Goal: Task Accomplishment & Management: Manage account settings

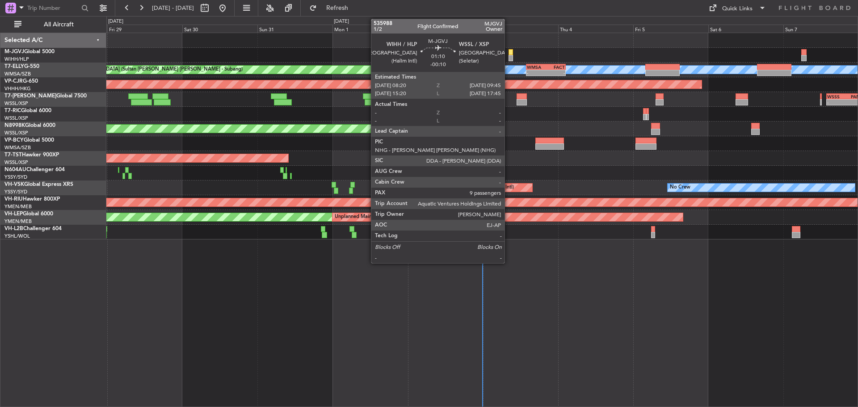
click at [508, 57] on div at bounding box center [510, 58] width 4 height 6
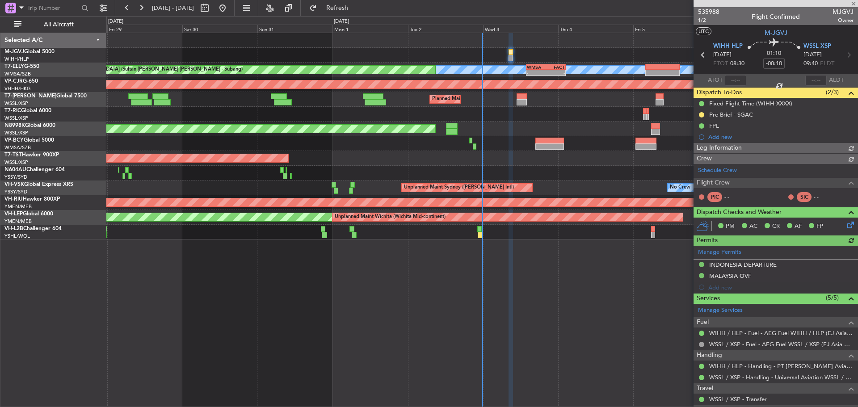
type input "Kennis Yau (KYA)"
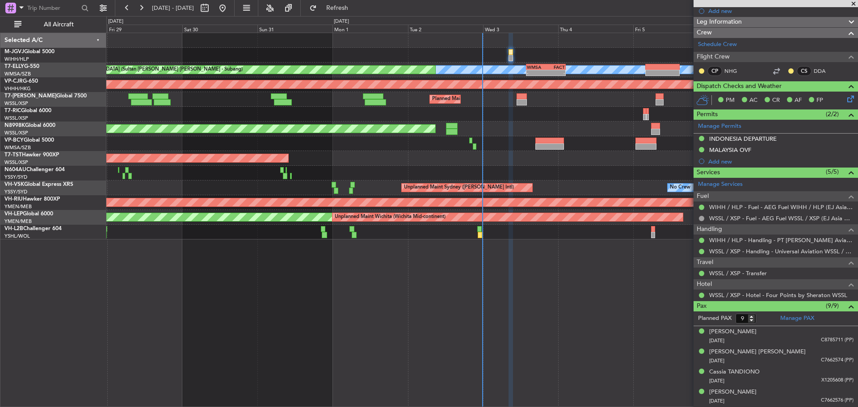
scroll to position [226, 0]
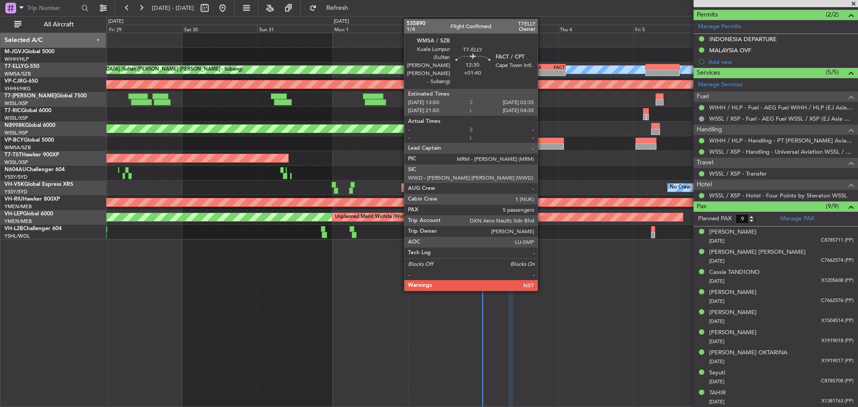
click at [542, 75] on div "-" at bounding box center [536, 72] width 19 height 5
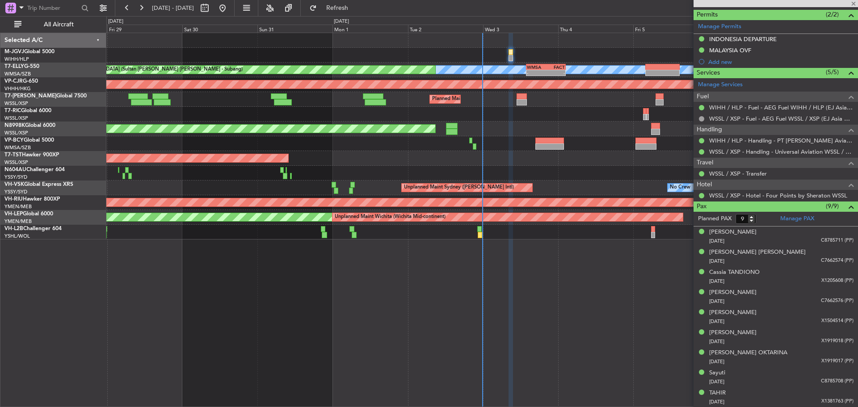
type input "+01:40"
type input "5"
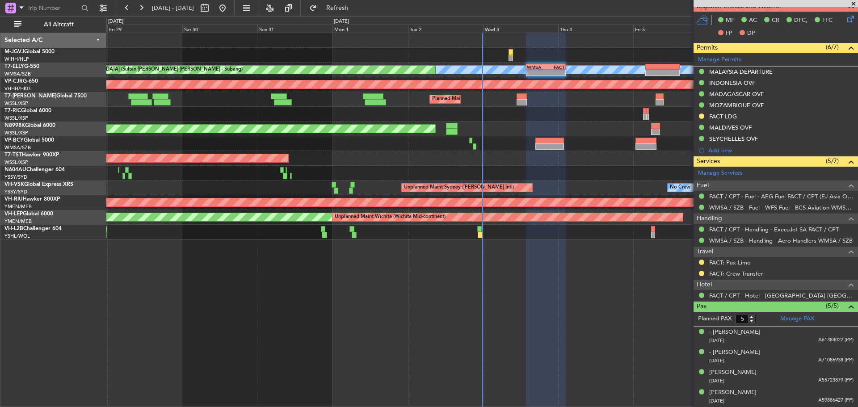
scroll to position [225, 0]
click at [741, 272] on link "FACT: Crew Transfer" at bounding box center [736, 273] width 54 height 8
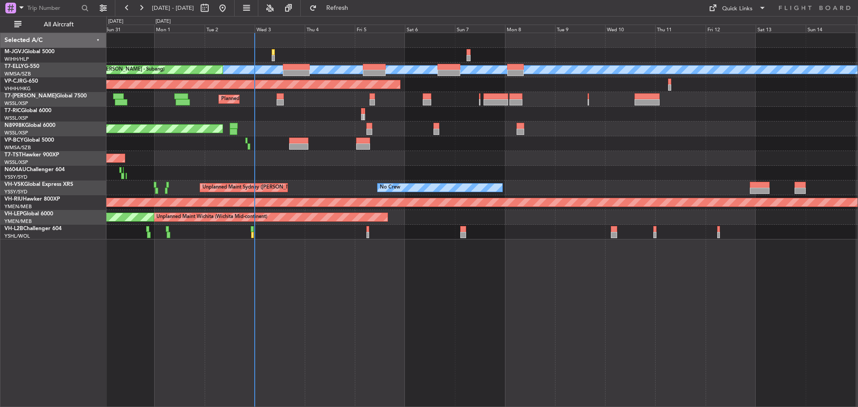
click at [336, 105] on div "Planned Maint Dubai (Al Maktoum Intl)" at bounding box center [481, 99] width 751 height 15
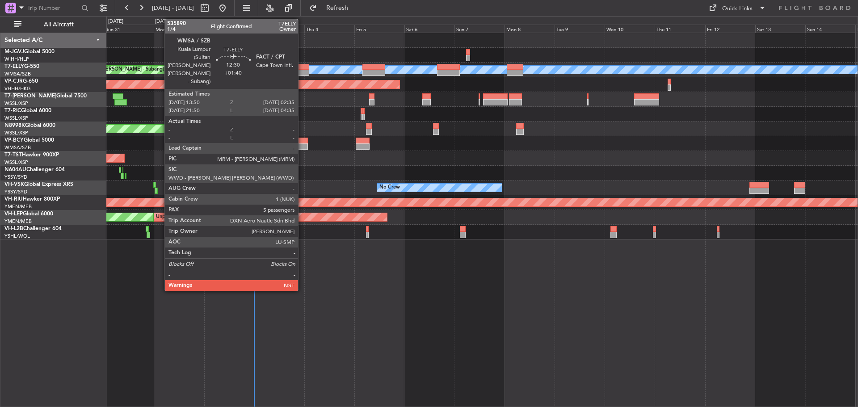
click at [302, 71] on div at bounding box center [295, 73] width 27 height 6
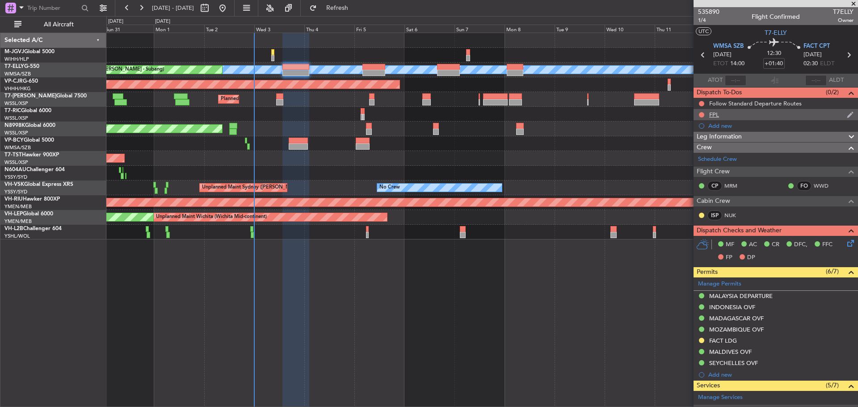
click at [815, 115] on div "FPL" at bounding box center [775, 114] width 164 height 11
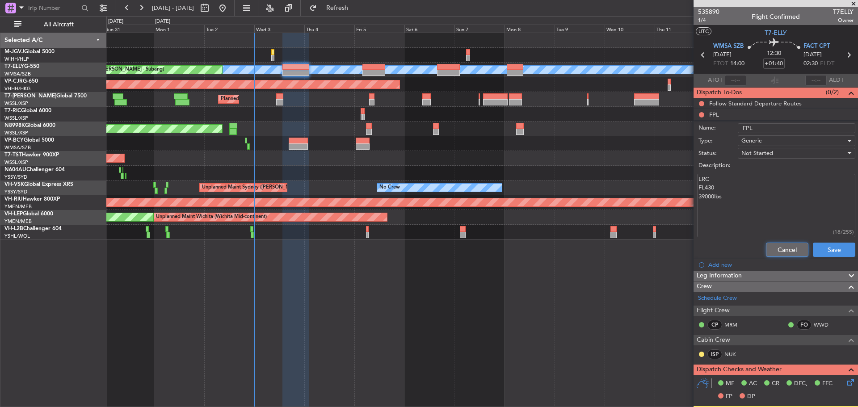
click at [780, 248] on button "Cancel" at bounding box center [787, 250] width 42 height 14
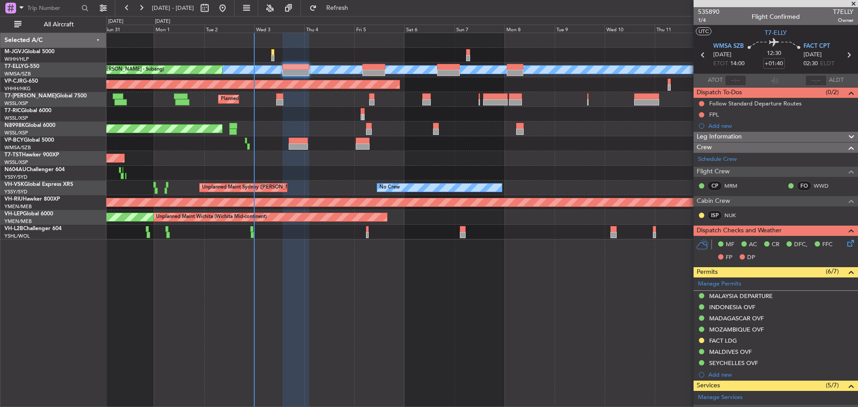
click at [844, 55] on icon at bounding box center [849, 55] width 12 height 12
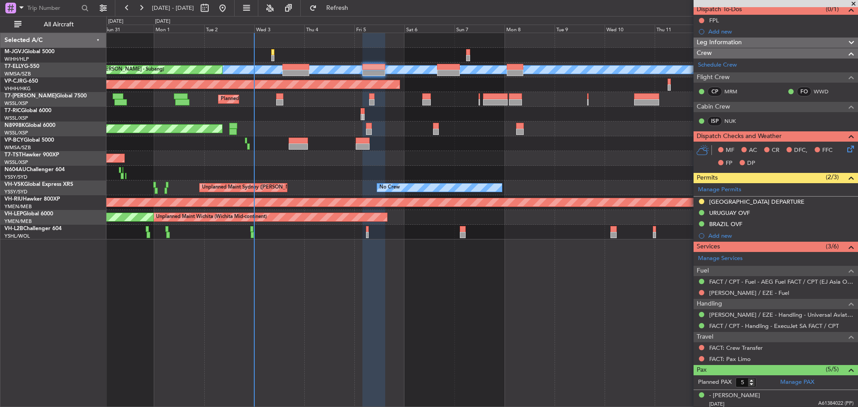
scroll to position [84, 0]
click at [750, 349] on link "FACT: Crew Transfer" at bounding box center [736, 348] width 54 height 8
click at [739, 293] on link "[PERSON_NAME] / EZE - Fuel" at bounding box center [749, 293] width 80 height 8
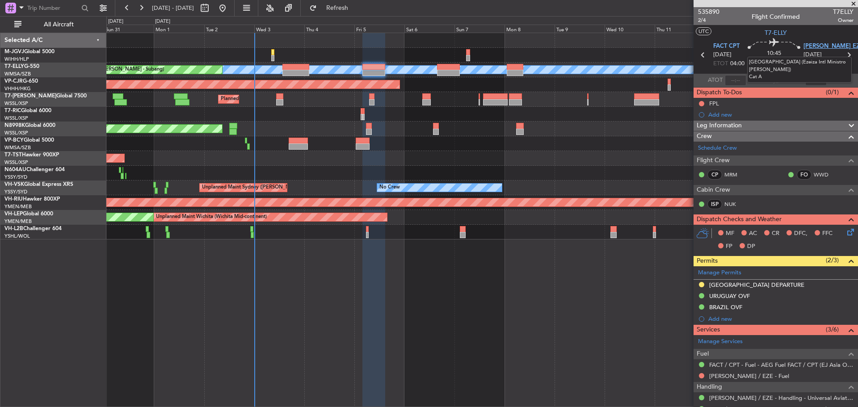
click at [808, 43] on span "[PERSON_NAME] EZE" at bounding box center [833, 46] width 60 height 9
click at [719, 45] on span "FACT CPT" at bounding box center [726, 46] width 26 height 9
click at [351, 7] on span "Refresh" at bounding box center [338, 8] width 38 height 6
click at [724, 374] on link "[PERSON_NAME] / EZE - Fuel" at bounding box center [749, 376] width 80 height 8
click at [351, 9] on span "Refresh" at bounding box center [338, 8] width 38 height 6
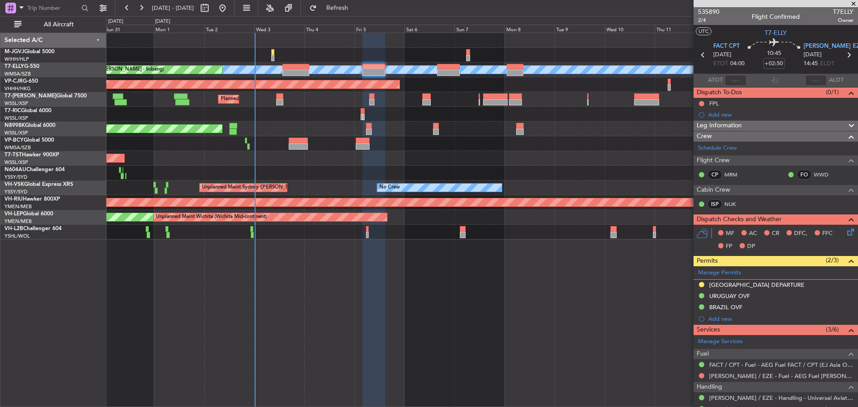
click at [843, 54] on icon at bounding box center [849, 55] width 12 height 12
type input "+00:15"
type input "0"
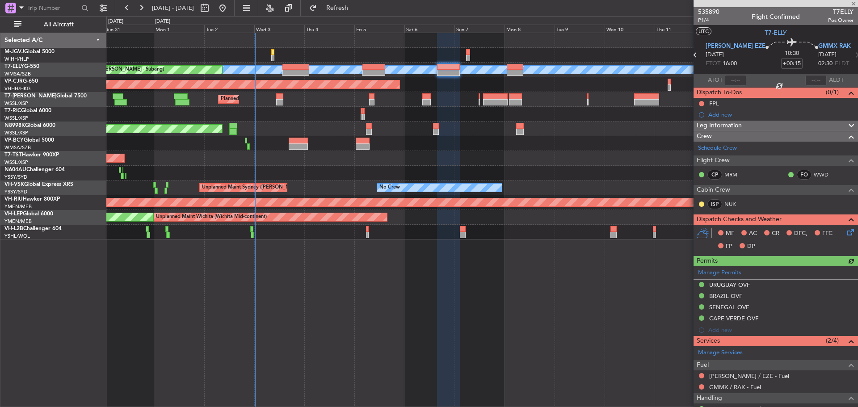
scroll to position [44, 0]
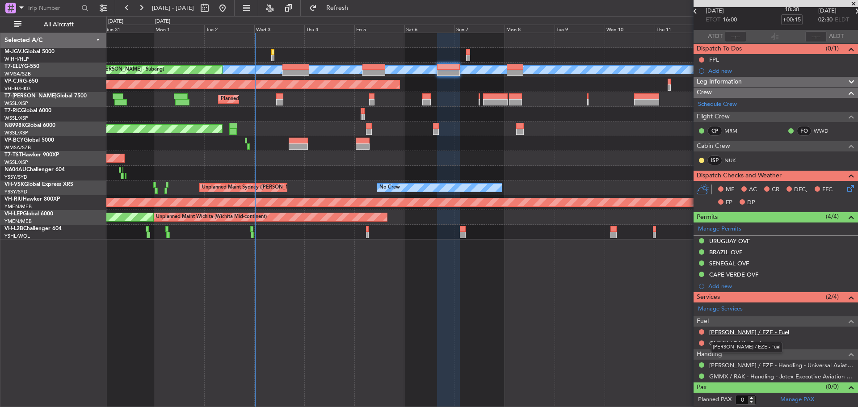
click at [735, 332] on link "[PERSON_NAME] / EZE - Fuel" at bounding box center [749, 332] width 80 height 8
click at [356, 6] on span "Refresh" at bounding box center [338, 8] width 38 height 6
click at [743, 330] on link "[PERSON_NAME] / EZE - Fuel - AEG Fuel [PERSON_NAME] / EZE (EJ Asia Only)" at bounding box center [781, 332] width 144 height 8
click at [356, 8] on span "Refresh" at bounding box center [338, 8] width 38 height 6
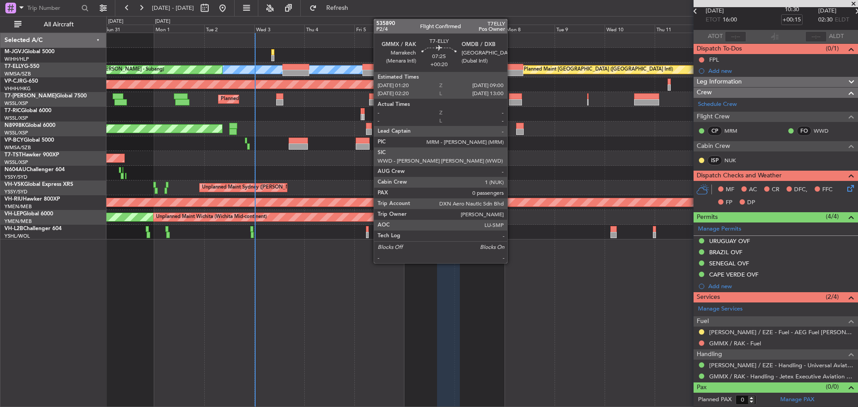
click at [511, 75] on div at bounding box center [515, 73] width 16 height 6
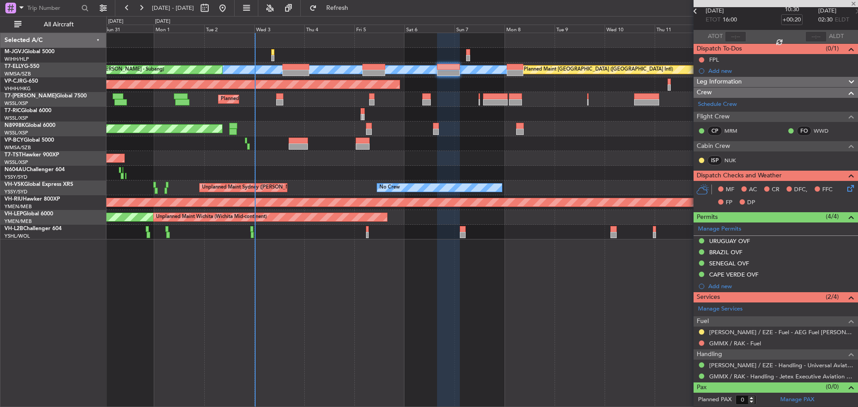
scroll to position [0, 0]
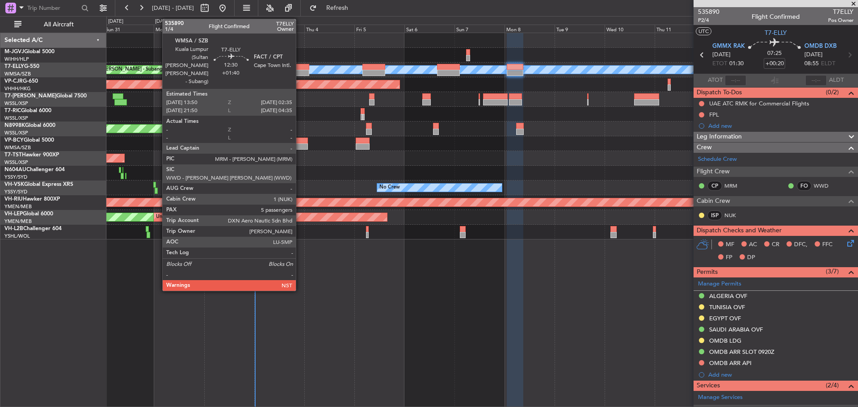
click at [300, 68] on div at bounding box center [295, 67] width 27 height 6
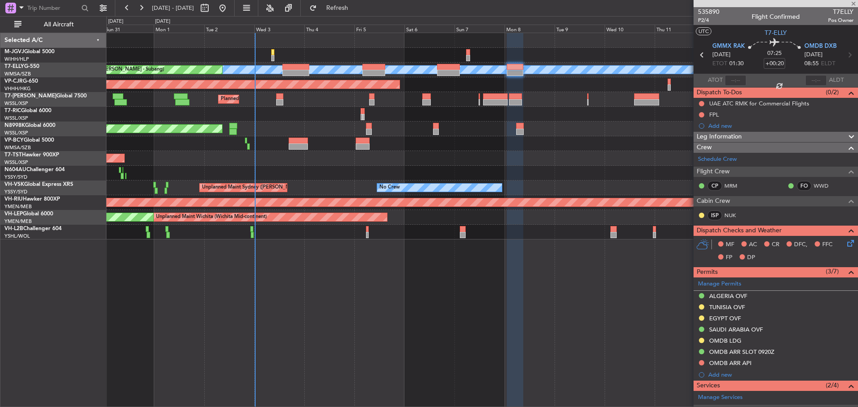
type input "+01:40"
type input "5"
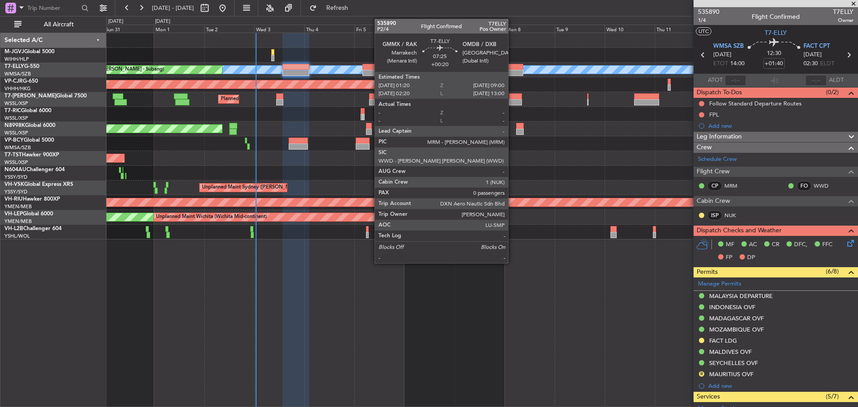
click at [512, 70] on div at bounding box center [515, 73] width 16 height 6
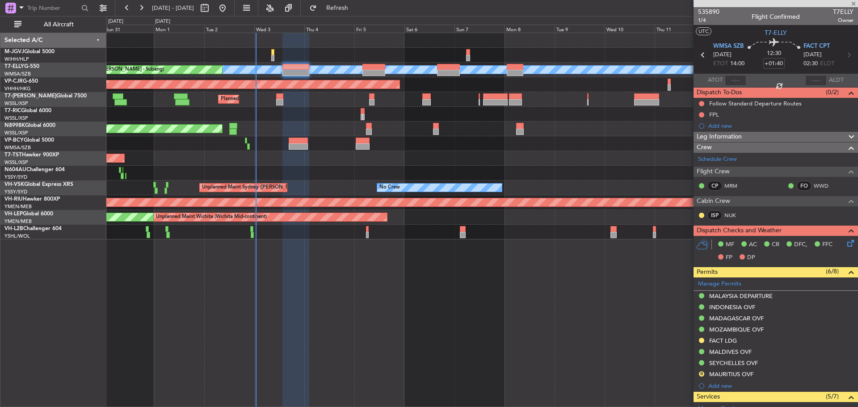
type input "+00:20"
type input "0"
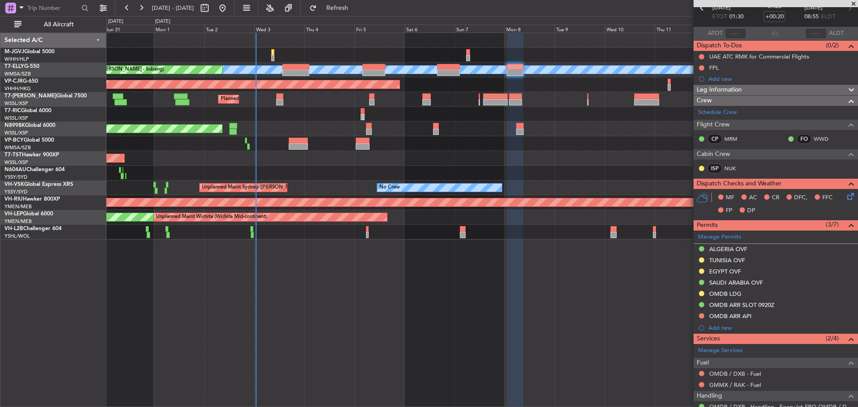
scroll to position [88, 0]
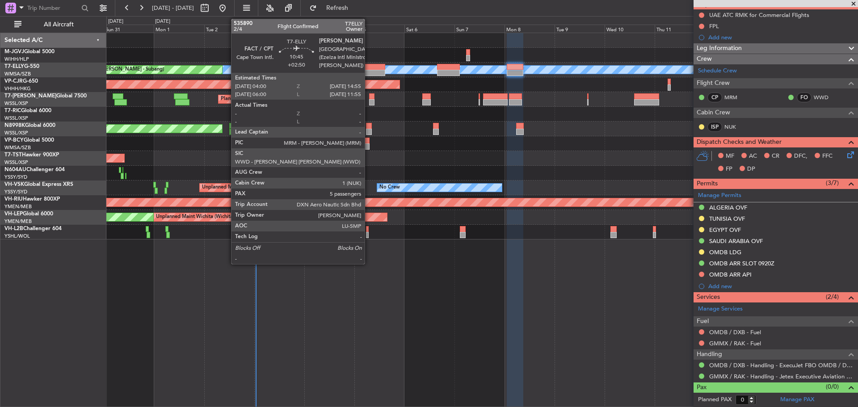
click at [369, 69] on div at bounding box center [373, 67] width 23 height 6
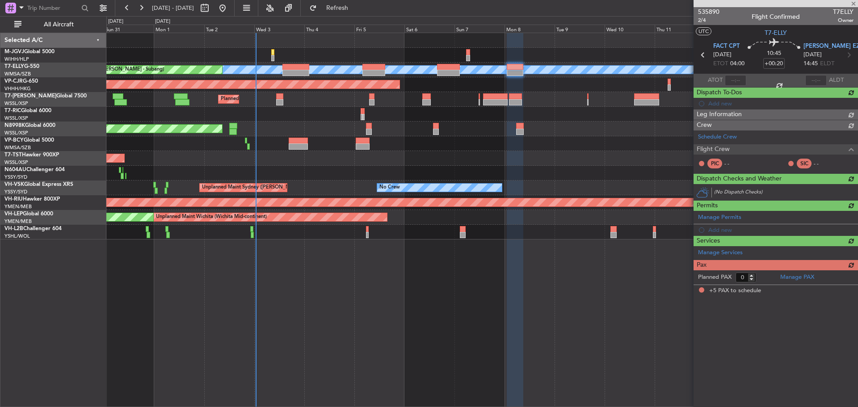
type input "+02:50"
type input "5"
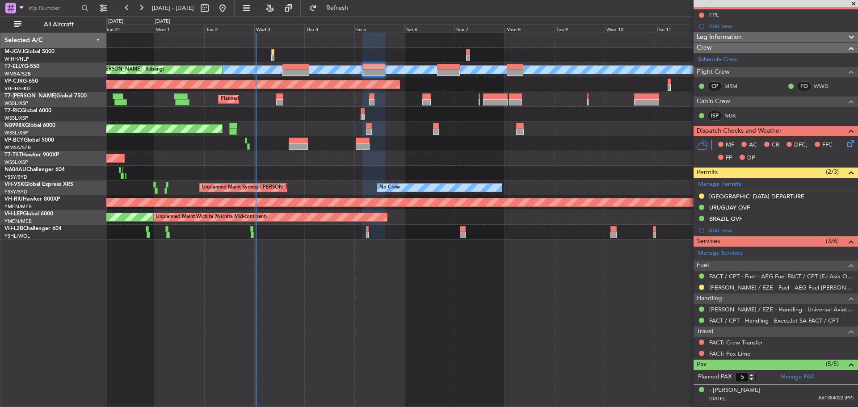
scroll to position [0, 0]
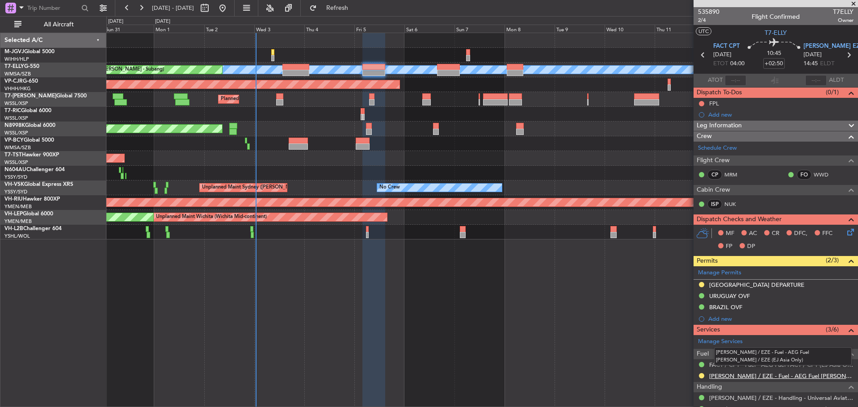
click at [716, 377] on link "[PERSON_NAME] / EZE - Fuel - AEG Fuel [PERSON_NAME] / EZE (EJ Asia Only)" at bounding box center [781, 376] width 144 height 8
click at [356, 7] on span "Refresh" at bounding box center [338, 8] width 38 height 6
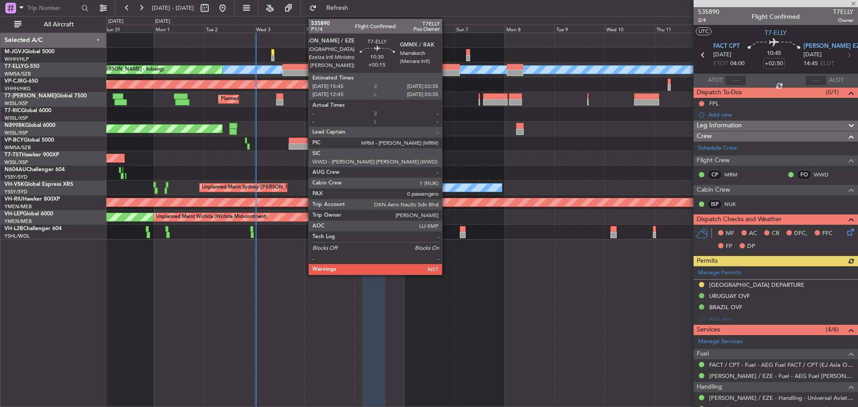
click at [446, 65] on div at bounding box center [448, 67] width 23 height 6
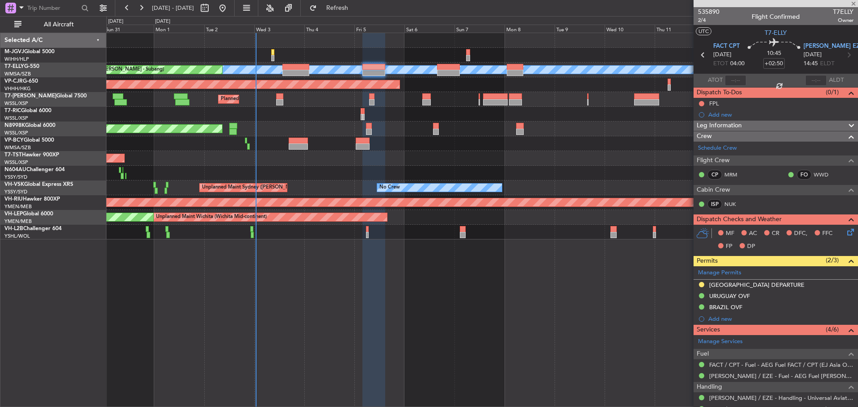
type input "+00:15"
type input "0"
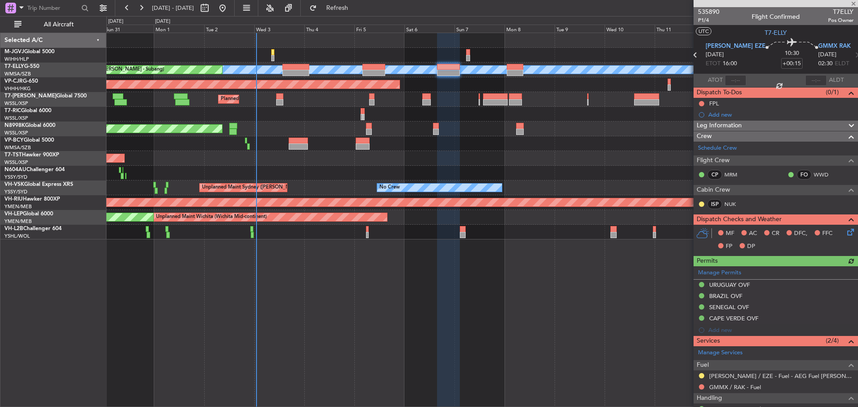
scroll to position [44, 0]
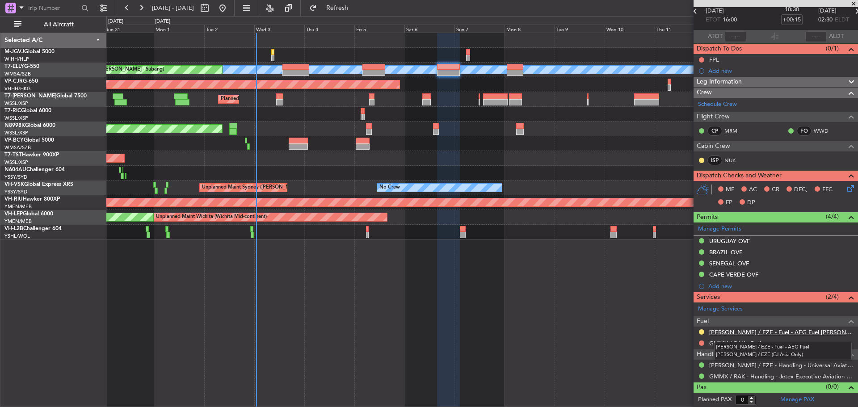
click at [794, 332] on link "[PERSON_NAME] / EZE - Fuel - AEG Fuel [PERSON_NAME] / EZE (EJ Asia Only)" at bounding box center [781, 332] width 144 height 8
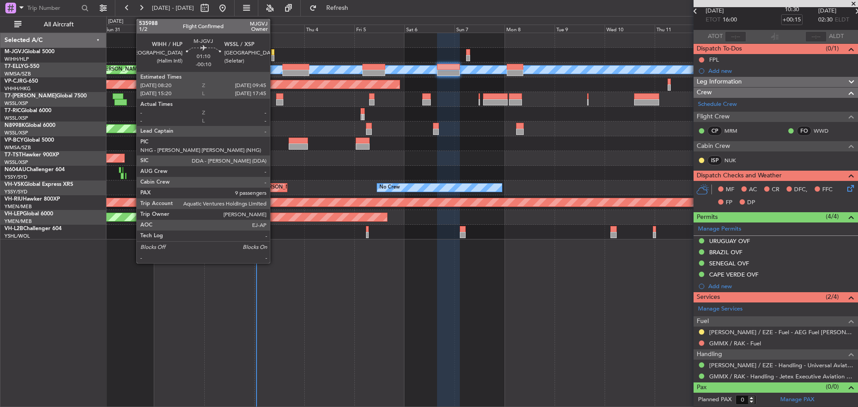
click at [274, 54] on div at bounding box center [272, 52] width 3 height 6
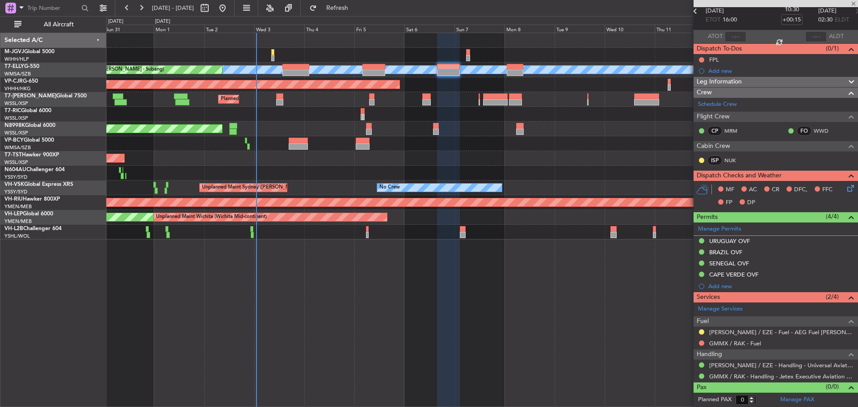
type input "-00:10"
type input "9"
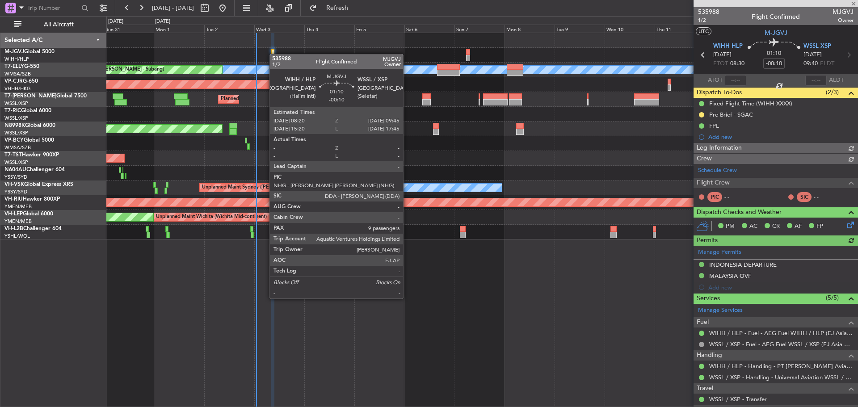
type input "[PERSON_NAME] (KYA)"
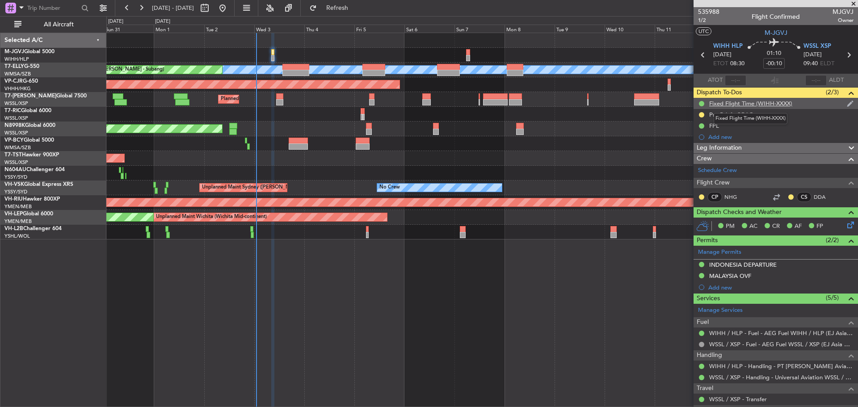
click at [732, 104] on div "Fixed Flight Time (WIHH-XXXX)" at bounding box center [750, 104] width 83 height 8
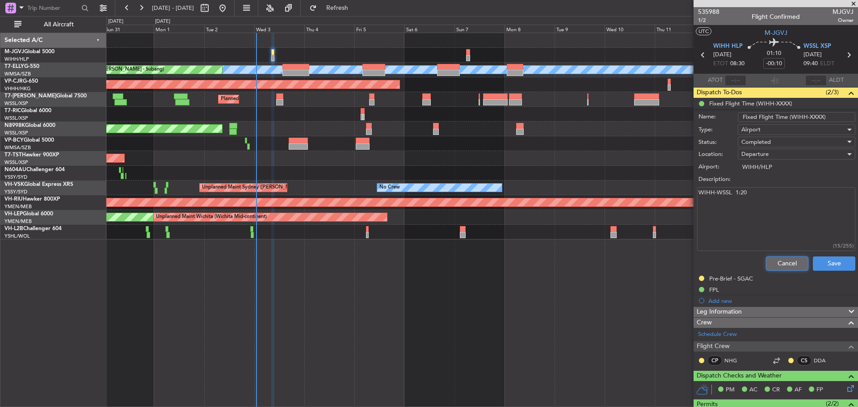
click at [773, 261] on button "Cancel" at bounding box center [787, 263] width 42 height 14
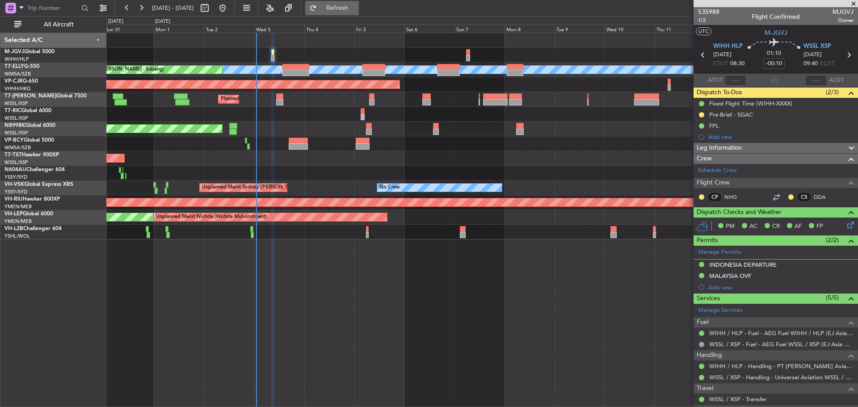
click at [340, 6] on button "Refresh" at bounding box center [332, 8] width 54 height 14
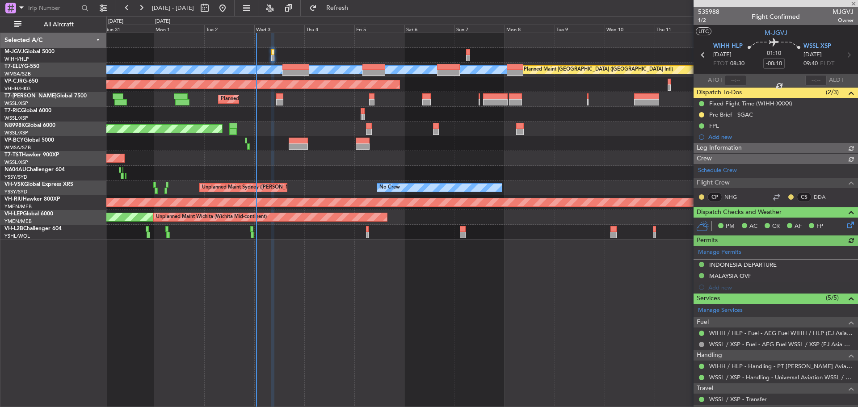
type input "[PERSON_NAME] (KYA)"
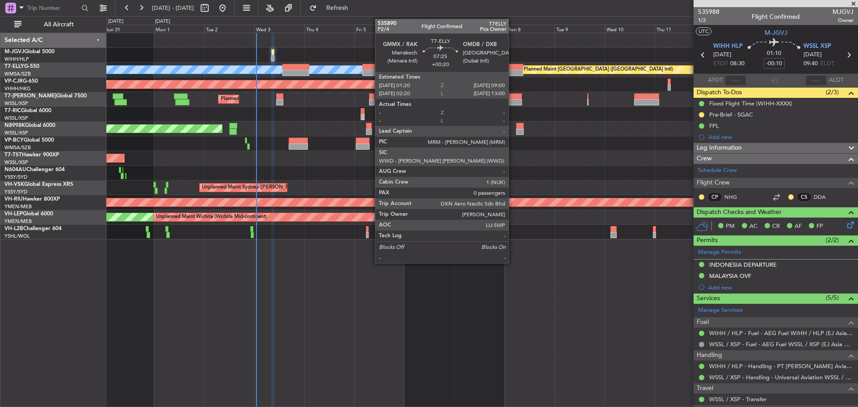
click at [512, 68] on div at bounding box center [515, 67] width 16 height 6
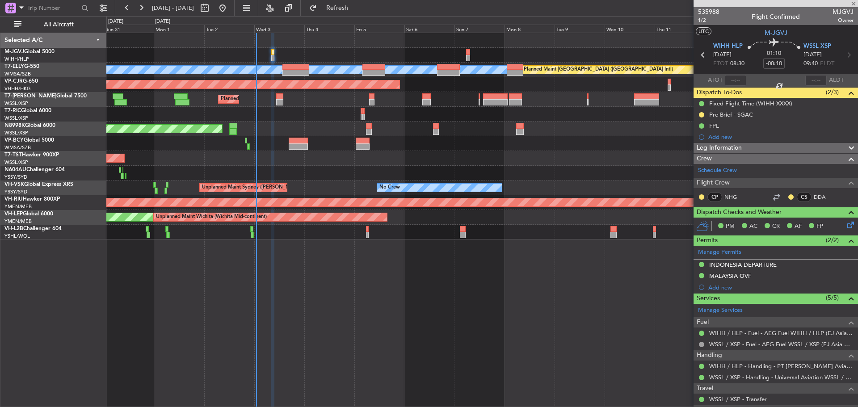
type input "+00:20"
type input "0"
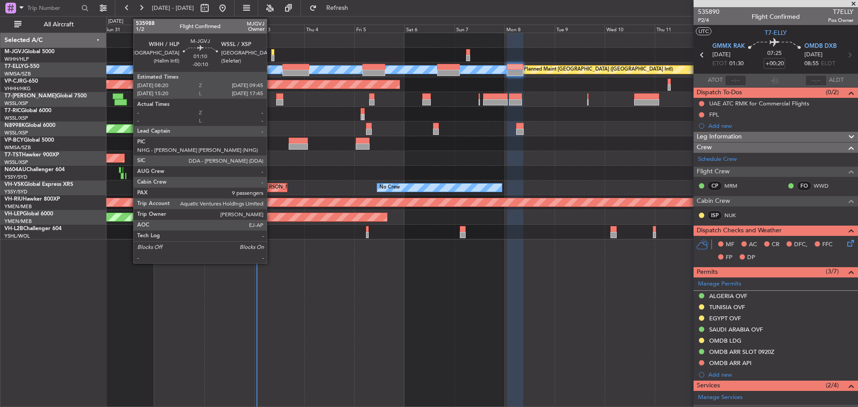
click at [271, 54] on div at bounding box center [272, 52] width 3 height 6
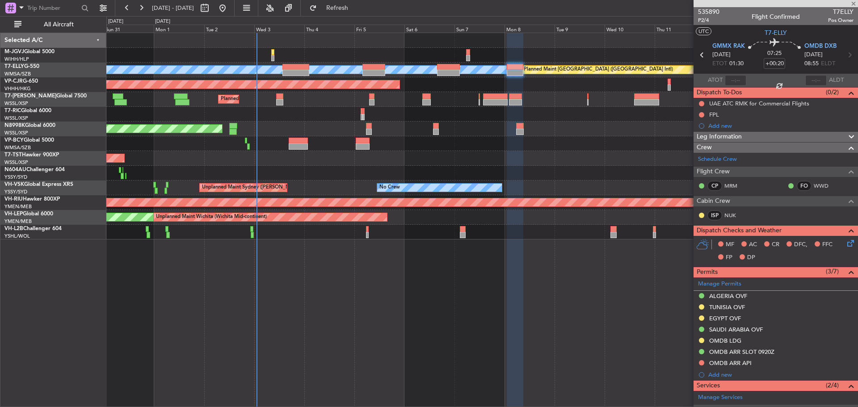
type input "-00:10"
type input "9"
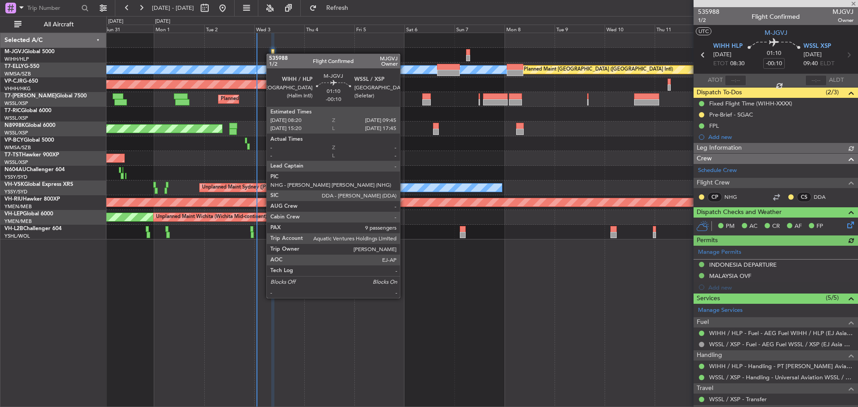
type input "[PERSON_NAME] (KYA)"
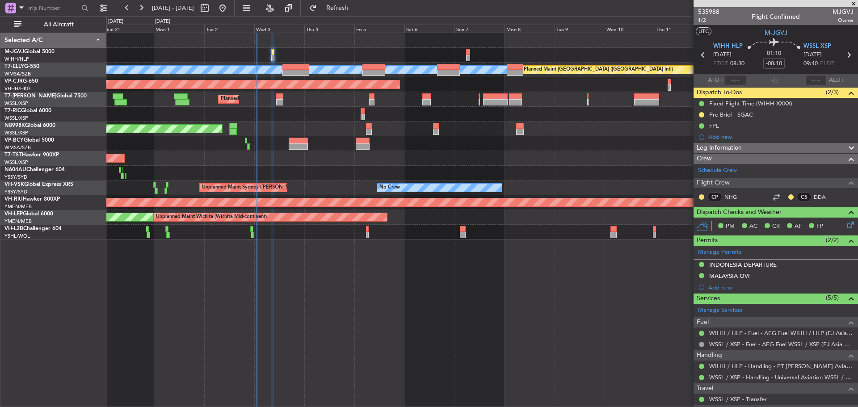
scroll to position [226, 0]
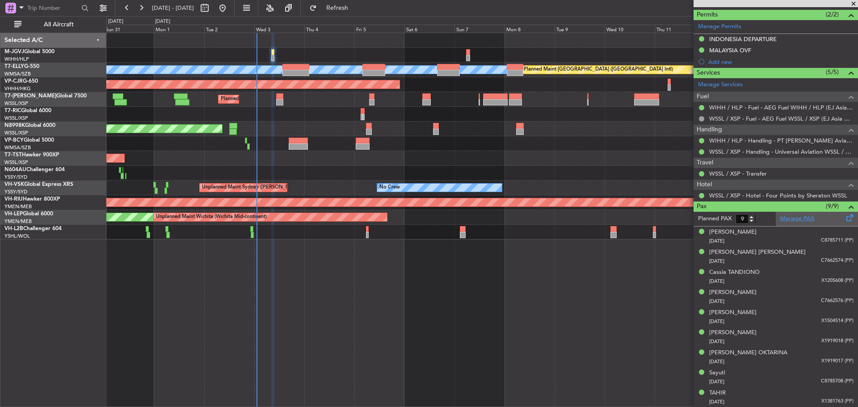
click at [807, 217] on link "Manage PAX" at bounding box center [797, 218] width 34 height 9
click at [342, 11] on button "Refresh" at bounding box center [332, 8] width 54 height 14
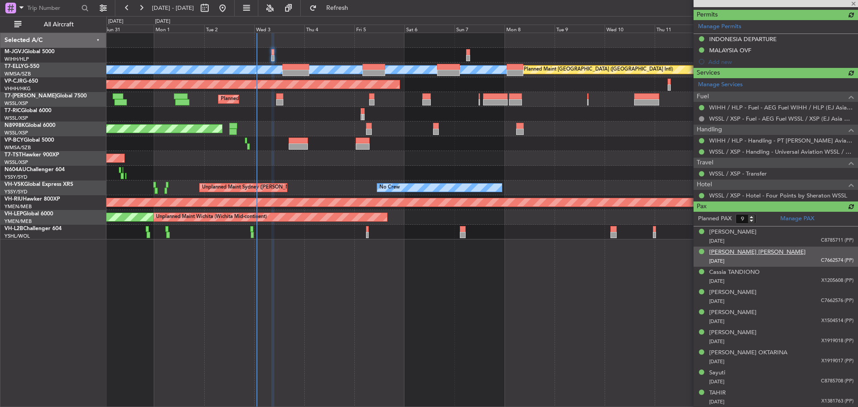
scroll to position [217, 0]
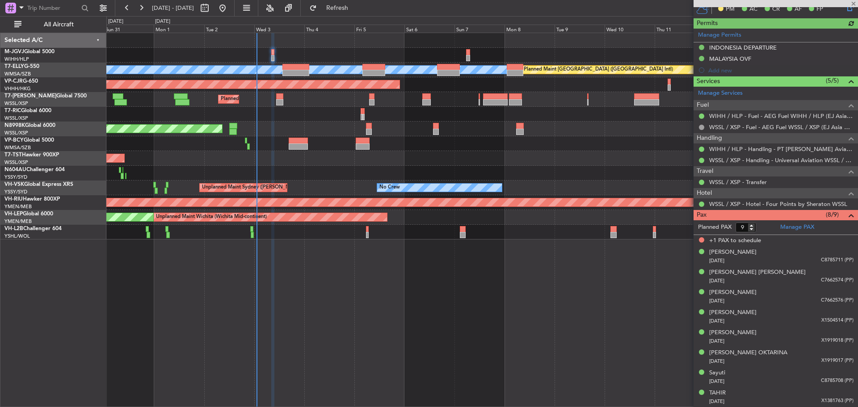
type input "[PERSON_NAME] (KYA)"
type input "8"
click at [751, 231] on input "8" at bounding box center [745, 228] width 21 height 10
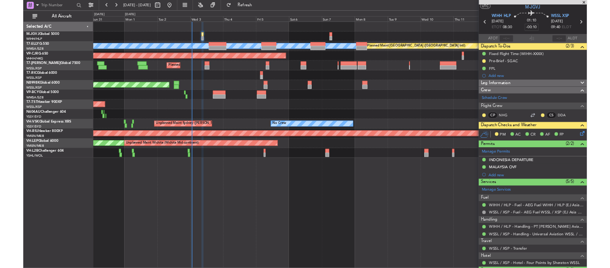
scroll to position [0, 0]
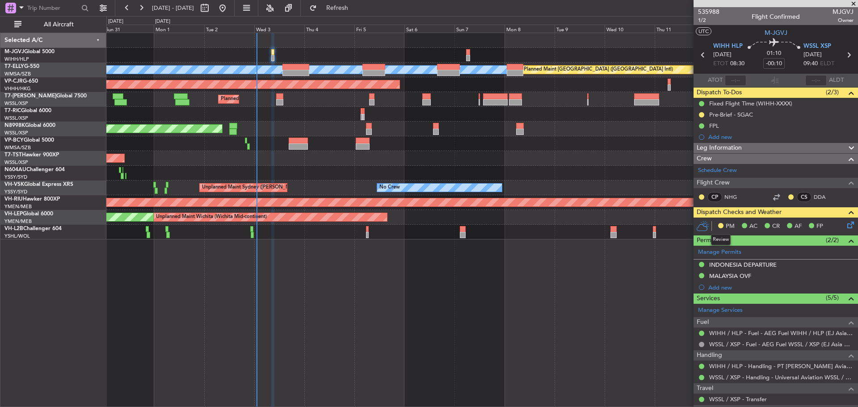
click at [720, 226] on button at bounding box center [720, 225] width 5 height 5
click at [845, 223] on icon at bounding box center [848, 223] width 7 height 7
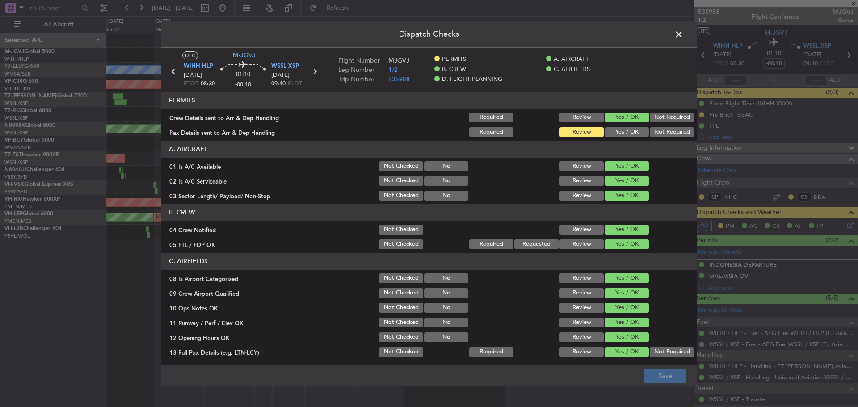
click at [623, 135] on button "Yes / OK" at bounding box center [627, 132] width 44 height 10
click at [662, 374] on button "Save" at bounding box center [665, 376] width 42 height 14
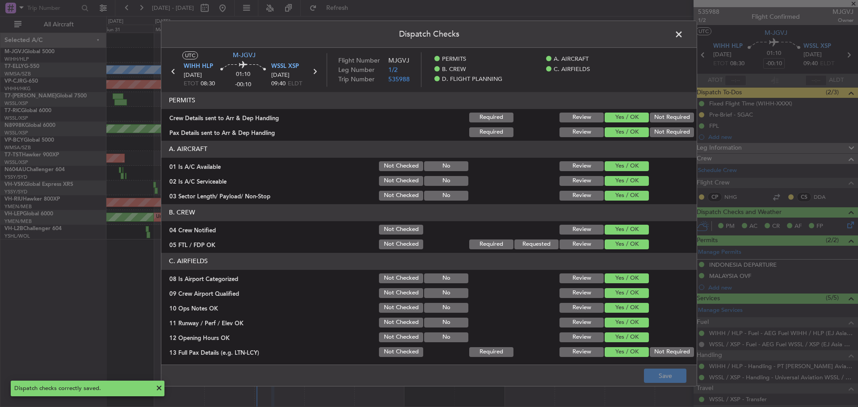
click at [683, 35] on span at bounding box center [683, 37] width 0 height 18
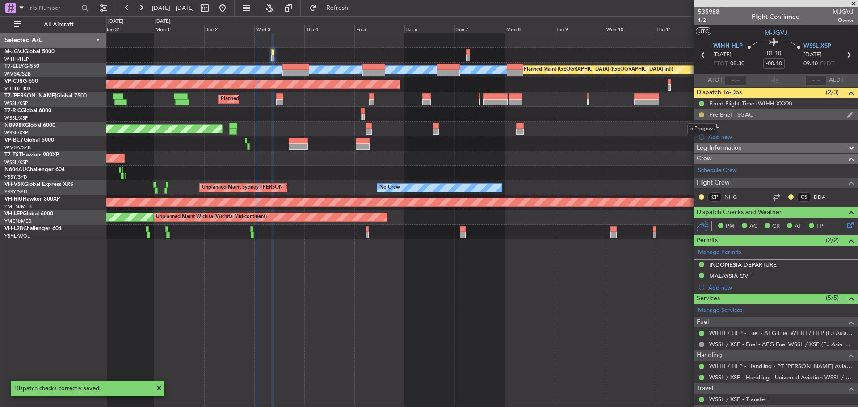
click at [701, 115] on button at bounding box center [701, 114] width 5 height 5
click at [698, 155] on span "Completed" at bounding box center [704, 154] width 29 height 9
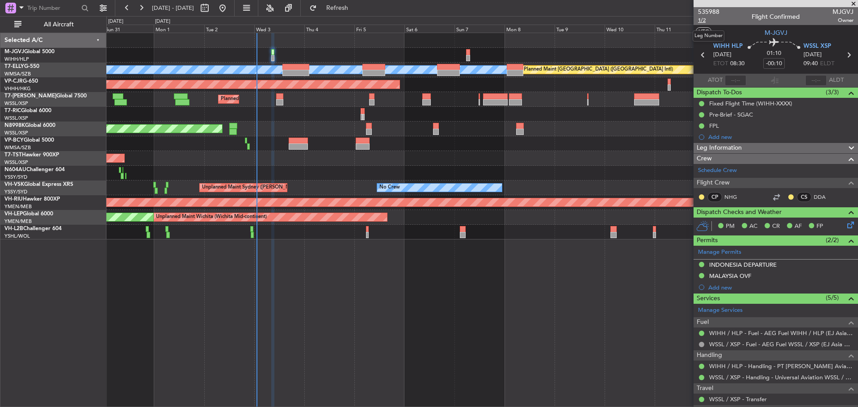
click at [702, 19] on span "1/2" at bounding box center [708, 21] width 21 height 8
type input "[PERSON_NAME] (KYA)"
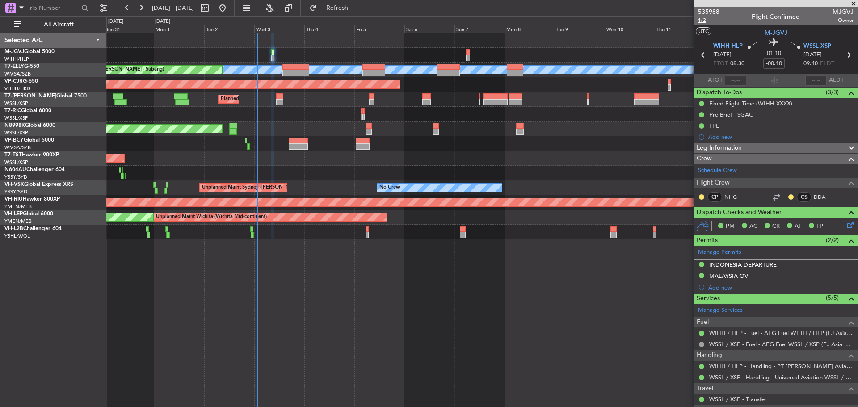
type input "[PERSON_NAME] (KYA)"
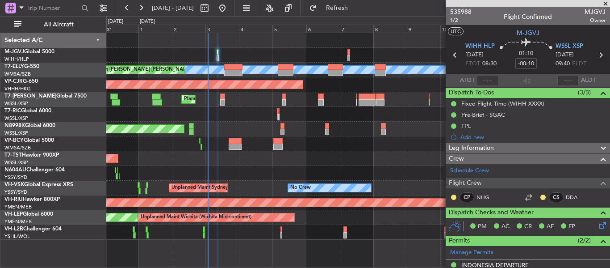
click at [608, 4] on span at bounding box center [605, 4] width 9 height 8
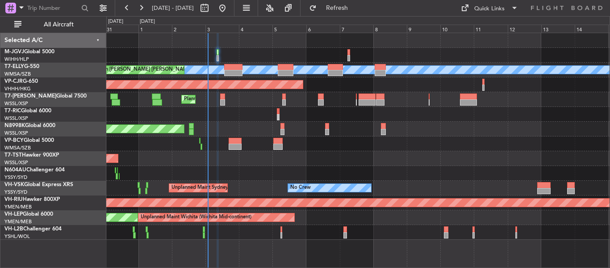
type input "0"
click at [508, 4] on button "Quick Links" at bounding box center [490, 8] width 66 height 14
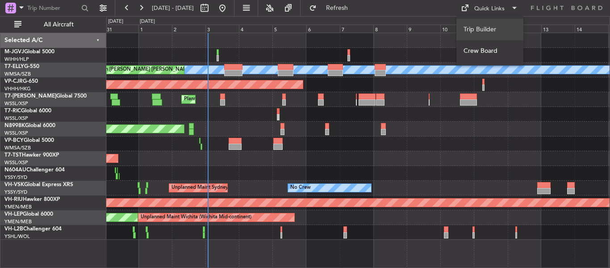
click at [481, 28] on button "Trip Builder" at bounding box center [490, 29] width 67 height 21
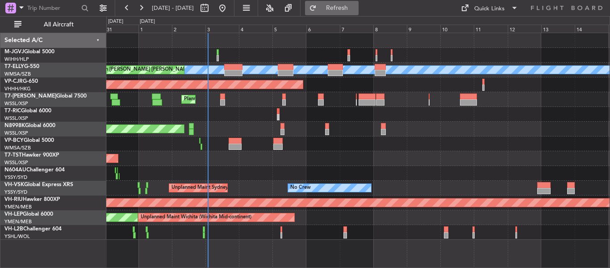
click at [354, 8] on span "Refresh" at bounding box center [338, 8] width 38 height 6
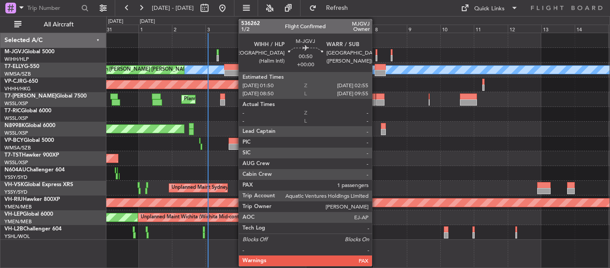
click at [376, 50] on div at bounding box center [377, 52] width 2 height 6
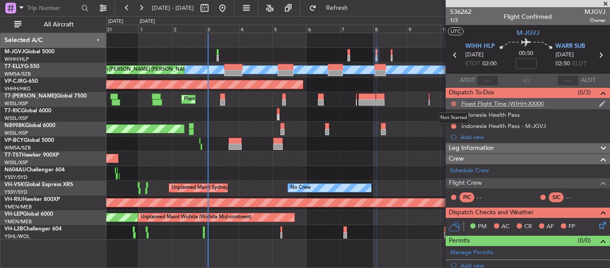
click at [454, 101] on button at bounding box center [453, 103] width 5 height 5
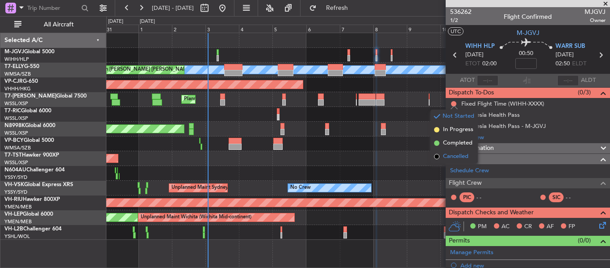
click at [447, 153] on span "Cancelled" at bounding box center [455, 156] width 25 height 9
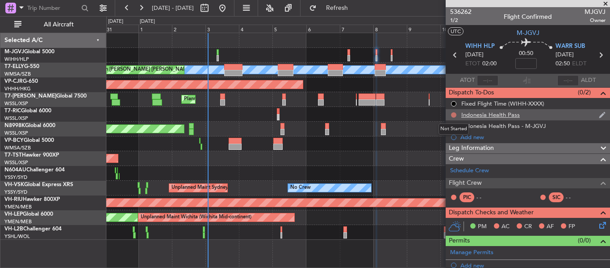
click at [452, 113] on button at bounding box center [453, 114] width 5 height 5
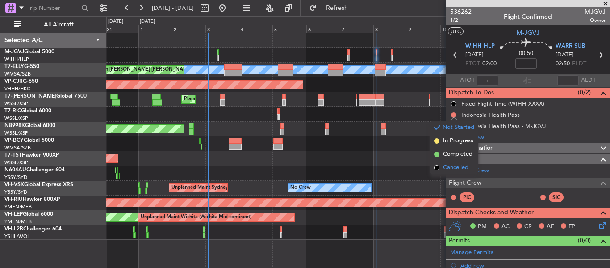
click at [458, 166] on span "Cancelled" at bounding box center [455, 167] width 25 height 9
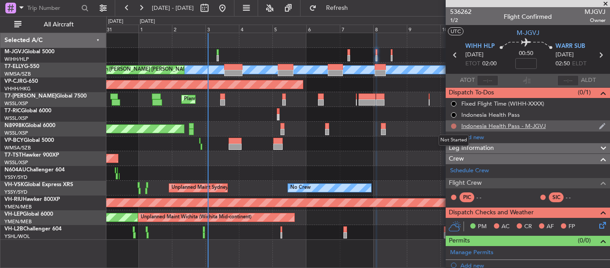
click at [455, 124] on button at bounding box center [453, 125] width 5 height 5
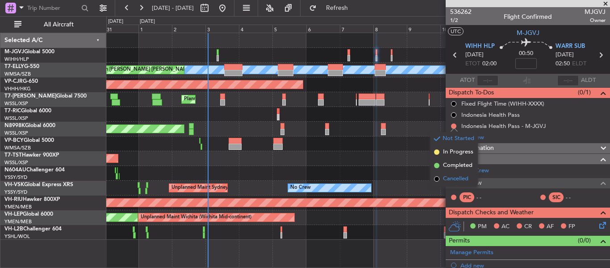
click at [440, 180] on li "Cancelled" at bounding box center [454, 178] width 47 height 13
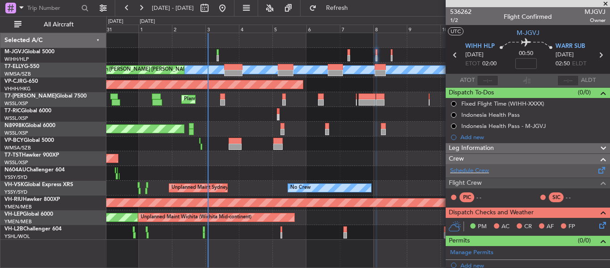
click at [597, 171] on span at bounding box center [602, 168] width 11 height 7
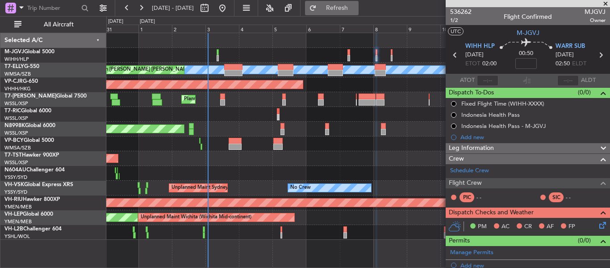
click at [356, 6] on span "Refresh" at bounding box center [338, 8] width 38 height 6
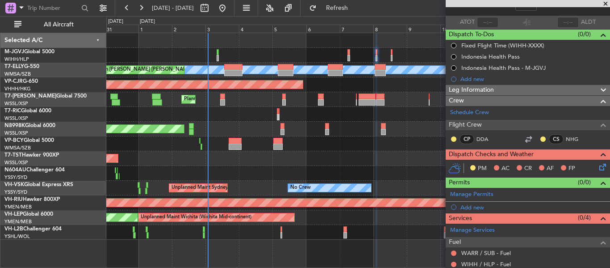
scroll to position [130, 0]
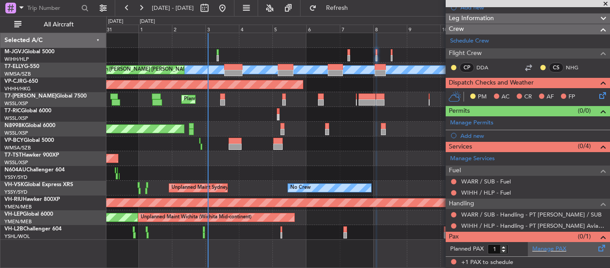
click at [597, 249] on span at bounding box center [602, 246] width 11 height 7
click at [357, 14] on button "Refresh" at bounding box center [332, 8] width 54 height 14
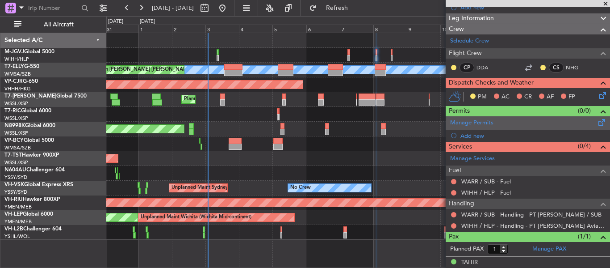
click at [597, 124] on span at bounding box center [602, 120] width 11 height 7
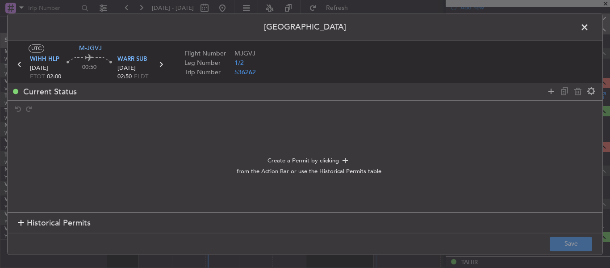
click at [169, 222] on section "Historical Permits" at bounding box center [305, 222] width 595 height 21
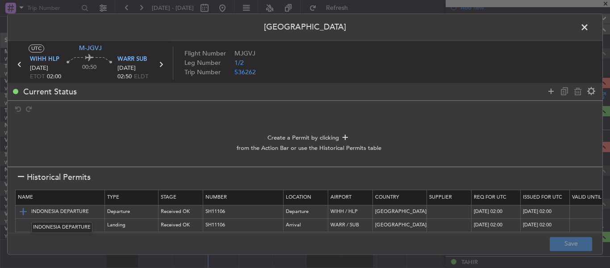
click at [26, 207] on img at bounding box center [23, 211] width 11 height 11
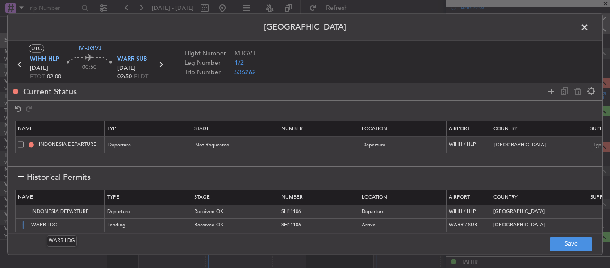
click at [22, 221] on img at bounding box center [23, 225] width 11 height 11
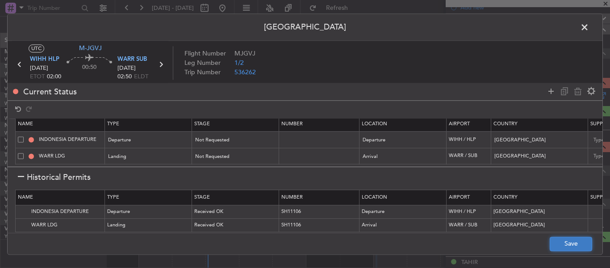
click at [563, 244] on button "Save" at bounding box center [571, 243] width 42 height 14
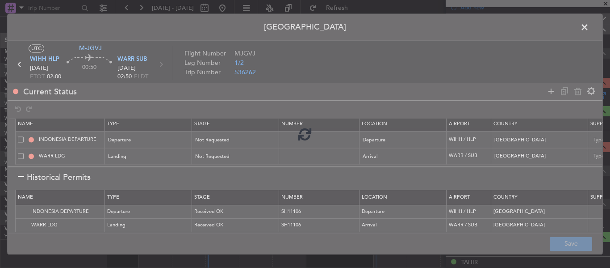
type input "NNN"
type input "2"
type input "NNN"
type input "2"
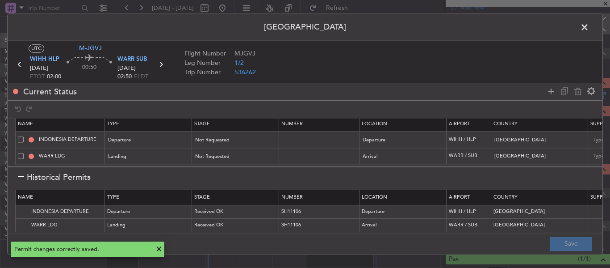
click at [160, 66] on icon at bounding box center [161, 65] width 12 height 12
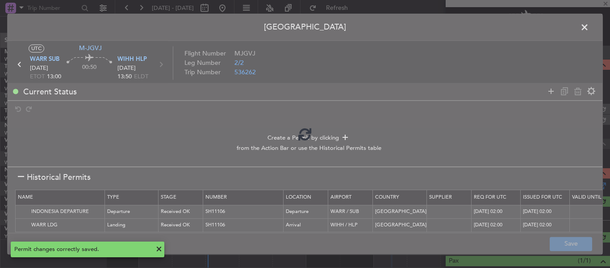
scroll to position [118, 0]
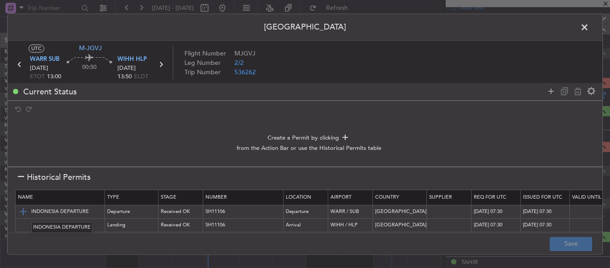
click at [21, 211] on img at bounding box center [23, 211] width 11 height 11
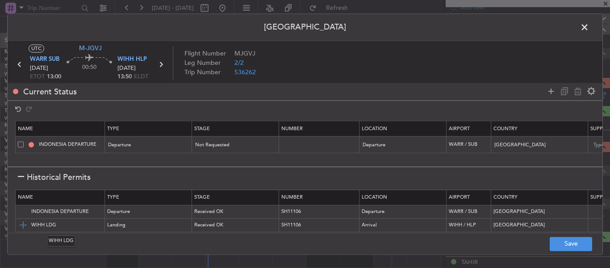
click at [21, 223] on img at bounding box center [23, 225] width 11 height 11
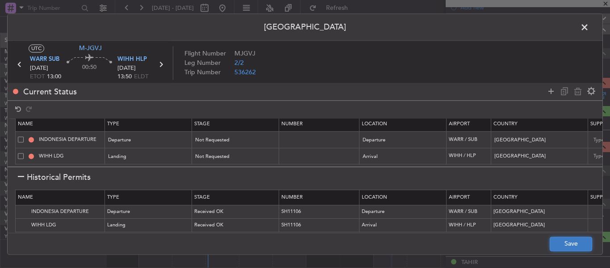
click at [562, 246] on button "Save" at bounding box center [571, 243] width 42 height 14
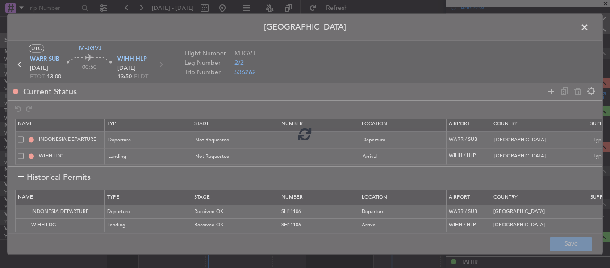
type input "NNN"
type input "2"
type input "NNN"
type input "2"
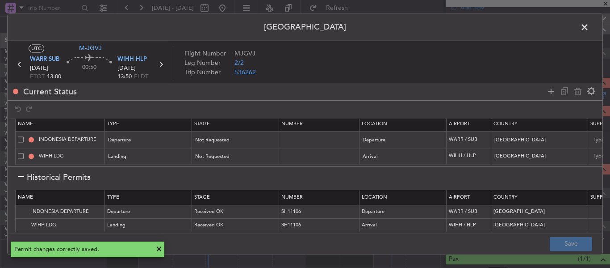
click at [589, 27] on span at bounding box center [589, 30] width 0 height 18
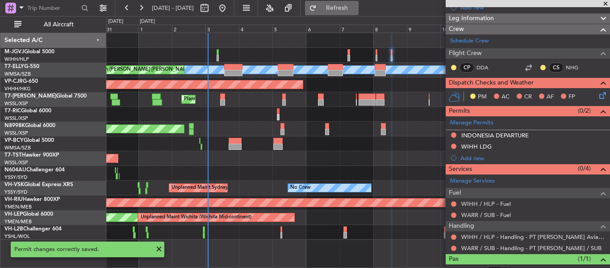
click at [356, 9] on span "Refresh" at bounding box center [338, 8] width 38 height 6
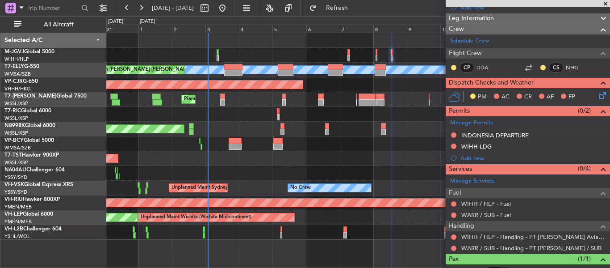
scroll to position [0, 0]
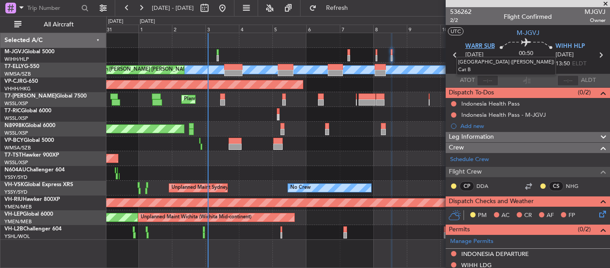
click at [475, 46] on span "WARR SUB" at bounding box center [480, 46] width 29 height 9
click at [517, 67] on input at bounding box center [526, 63] width 21 height 11
type input "+"
type input "+00:00"
click at [453, 53] on icon at bounding box center [455, 55] width 12 height 12
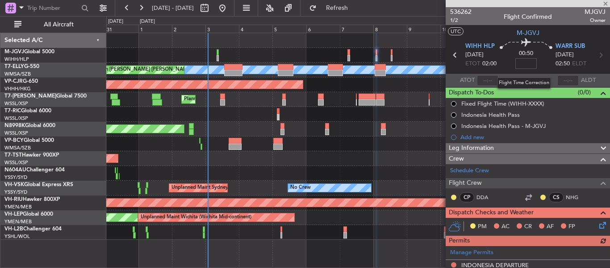
click at [523, 62] on input at bounding box center [526, 63] width 21 height 11
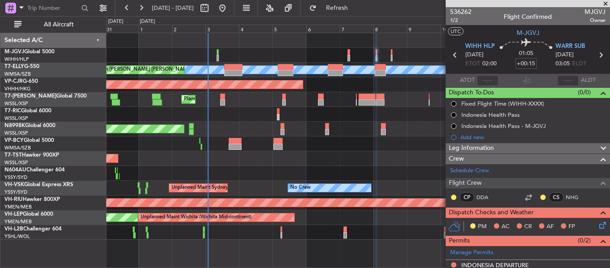
type input "+00:15"
click at [597, 56] on icon at bounding box center [601, 55] width 12 height 12
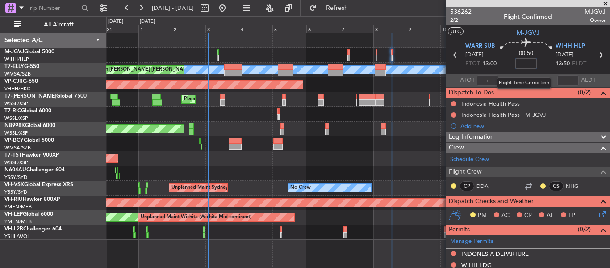
click at [518, 65] on input at bounding box center [526, 63] width 21 height 11
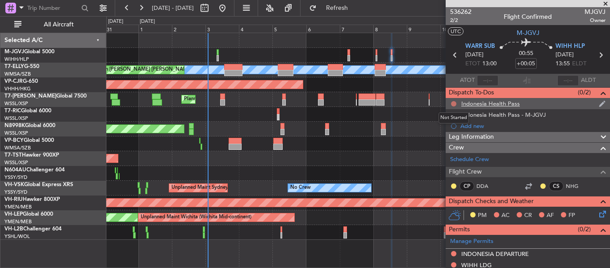
type input "+00:05"
click at [455, 102] on button at bounding box center [453, 103] width 5 height 5
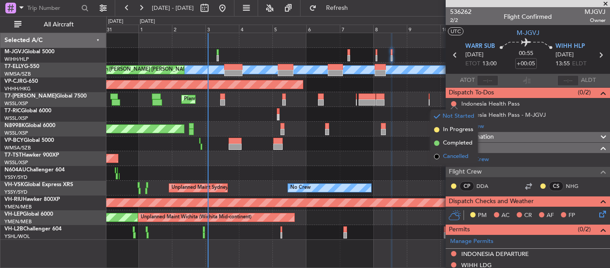
click at [448, 153] on span "Cancelled" at bounding box center [455, 156] width 25 height 9
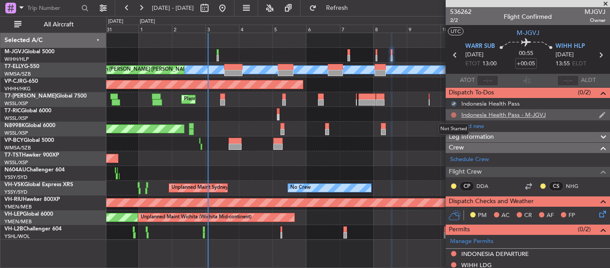
click at [454, 113] on button at bounding box center [453, 114] width 5 height 5
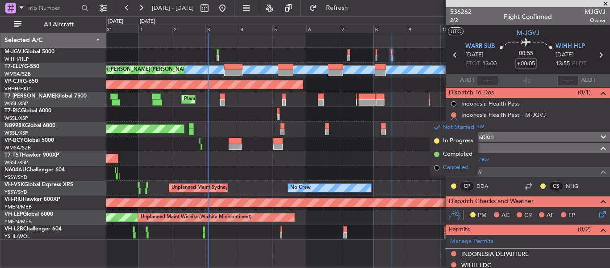
click at [451, 168] on span "Cancelled" at bounding box center [455, 167] width 25 height 9
